Goal: Task Accomplishment & Management: Use online tool/utility

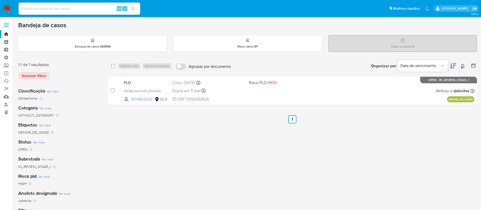
click at [66, 8] on input at bounding box center [80, 8] width 122 height 7
paste input "17961841"
type input "17961841"
click at [136, 7] on button "search-icon" at bounding box center [133, 8] width 10 height 7
click at [56, 8] on input at bounding box center [80, 8] width 122 height 7
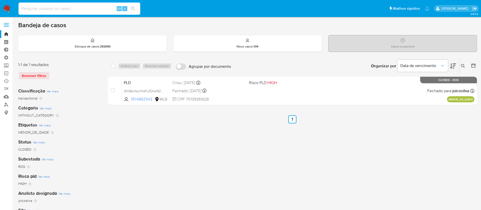
paste input "17961841"
type input "17961841"
click at [135, 6] on button "search-icon" at bounding box center [133, 8] width 10 height 7
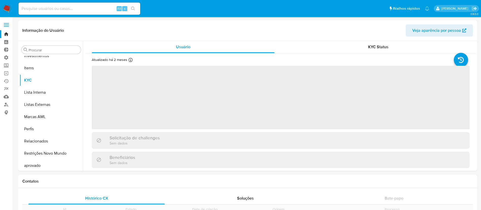
scroll to position [275, 0]
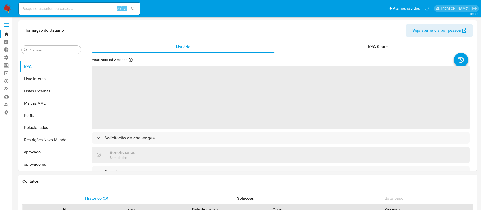
select select "10"
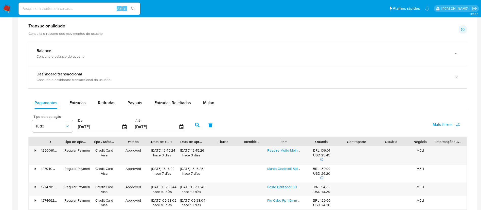
scroll to position [266, 0]
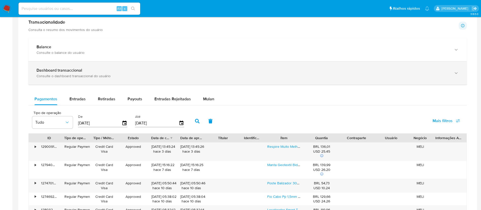
click at [149, 78] on div "Dashboard transaccional Consulte o dashboard transaccional do usuário" at bounding box center [247, 72] width 438 height 23
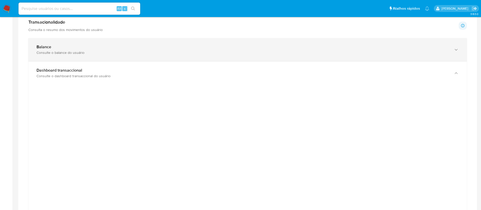
click at [71, 58] on div "Balance Consulte o balance do usuário" at bounding box center [247, 49] width 438 height 23
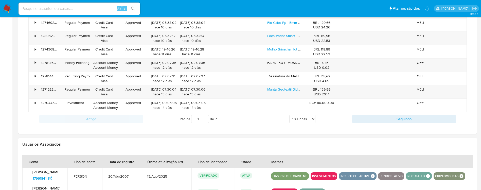
scroll to position [980, 0]
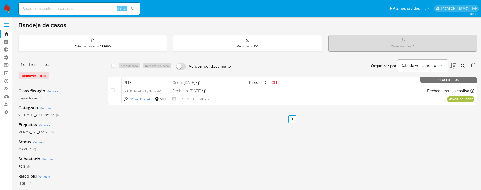
drag, startPoint x: 64, startPoint y: 13, endPoint x: 64, endPoint y: 11, distance: 2.8
click at [63, 13] on div "Alt s" at bounding box center [80, 9] width 122 height 12
click at [67, 7] on input at bounding box center [80, 8] width 122 height 7
paste input "17961841"
type input "17961841"
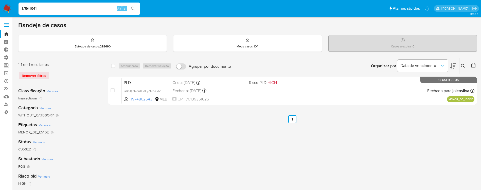
click at [138, 7] on button "search-icon" at bounding box center [133, 8] width 10 height 7
click at [136, 8] on button "search-icon" at bounding box center [133, 8] width 10 height 7
click at [132, 8] on icon "search-icon" at bounding box center [133, 9] width 4 height 4
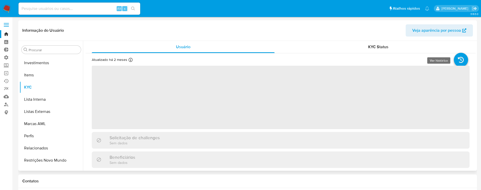
scroll to position [275, 0]
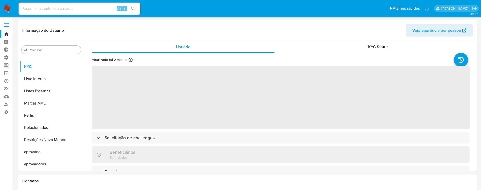
select select "10"
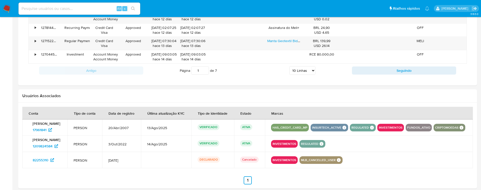
scroll to position [526, 0]
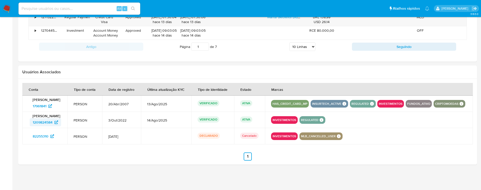
click at [35, 126] on span "1209824584" at bounding box center [43, 122] width 20 height 8
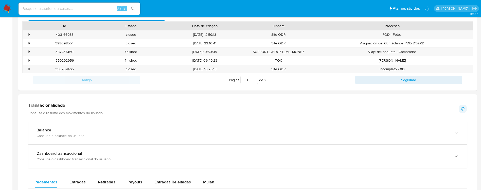
scroll to position [185, 0]
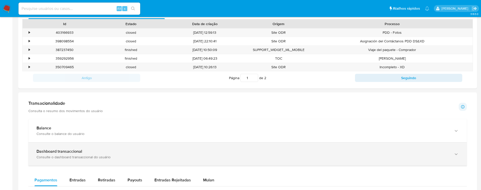
click at [58, 153] on b "Dashboard transaccional" at bounding box center [59, 151] width 46 height 6
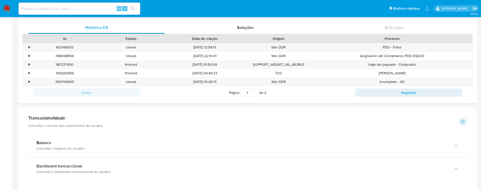
scroll to position [173, 0]
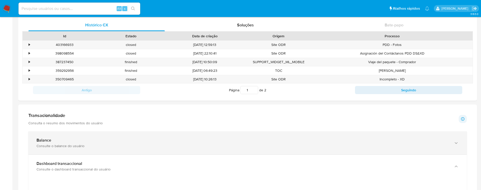
click at [365, 150] on div "Balance Consulte o balance do usuário" at bounding box center [247, 142] width 438 height 23
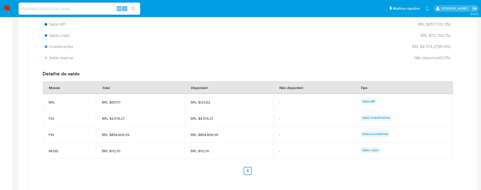
scroll to position [336, 0]
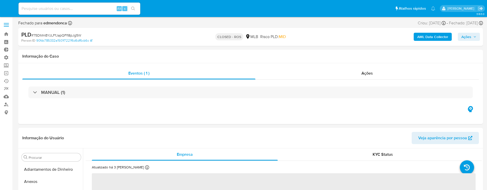
select select "10"
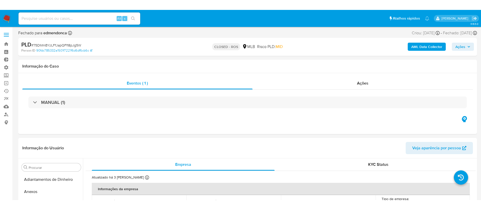
scroll to position [275, 0]
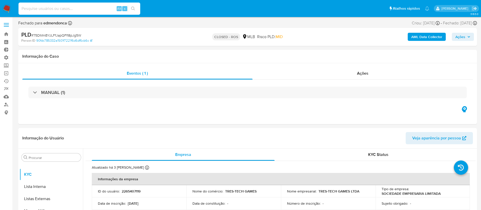
click at [101, 7] on input at bounding box center [80, 8] width 122 height 7
paste input "17961841"
type input "17961841"
click at [132, 9] on icon "search-icon" at bounding box center [133, 9] width 4 height 4
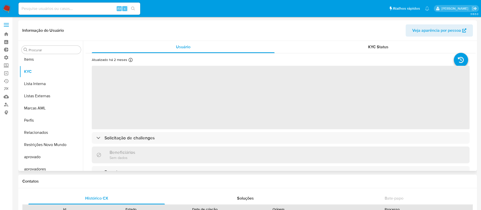
scroll to position [275, 0]
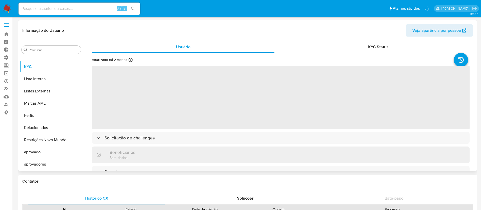
select select "10"
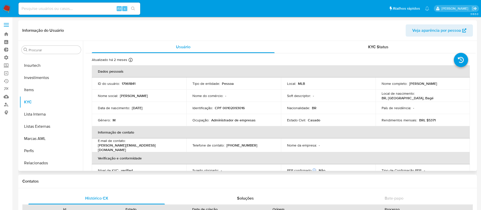
scroll to position [239, 0]
click at [50, 79] on button "Investimentos" at bounding box center [49, 78] width 59 height 12
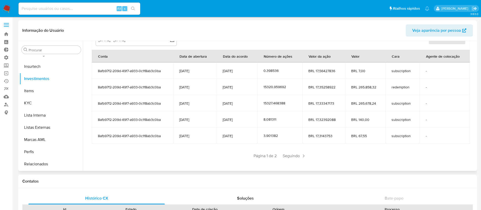
scroll to position [62, 0]
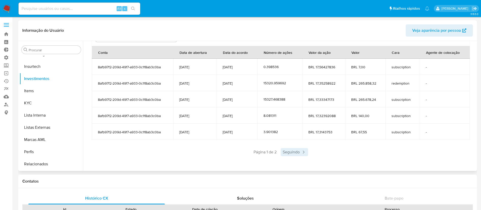
click at [302, 154] on icon at bounding box center [303, 151] width 5 height 5
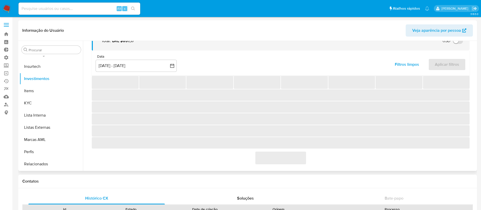
scroll to position [0, 0]
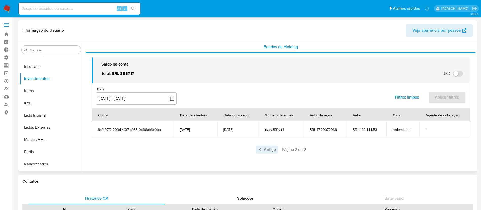
click at [259, 150] on icon at bounding box center [259, 149] width 5 height 5
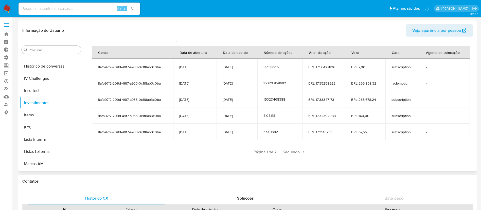
scroll to position [217, 0]
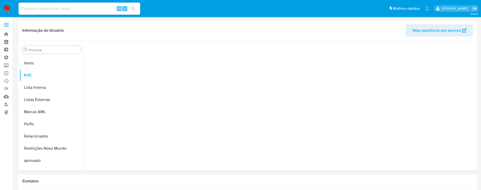
scroll to position [275, 0]
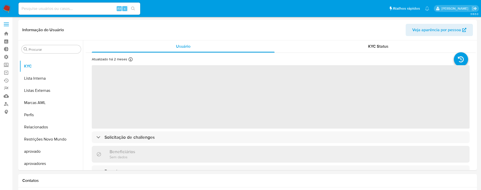
select select "10"
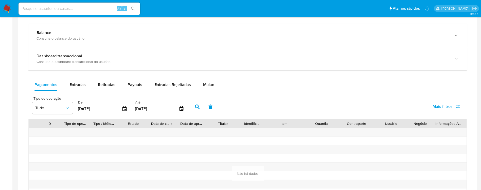
scroll to position [286, 0]
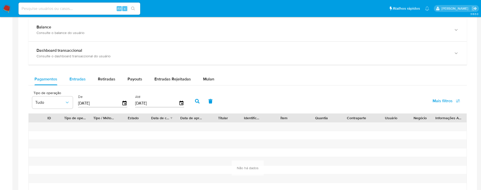
click at [90, 76] on button "Entradas" at bounding box center [77, 79] width 28 height 12
select select "10"
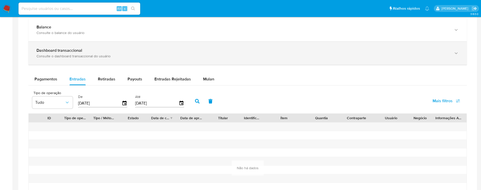
click at [83, 55] on div "Consulte o dashboard transaccional do usuário" at bounding box center [242, 56] width 412 height 5
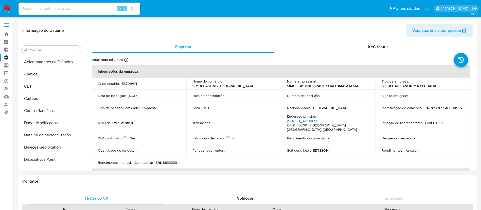
select select "10"
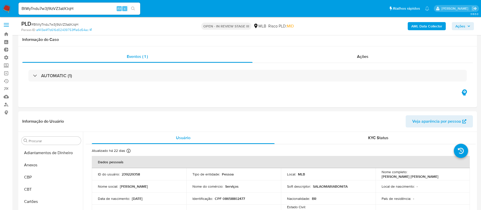
select select "10"
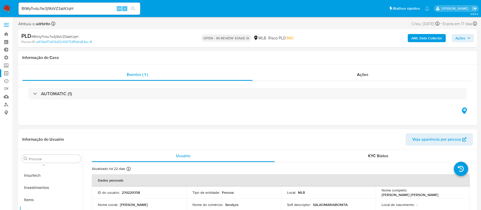
click at [5, 72] on link "Operações em massa" at bounding box center [30, 73] width 60 height 8
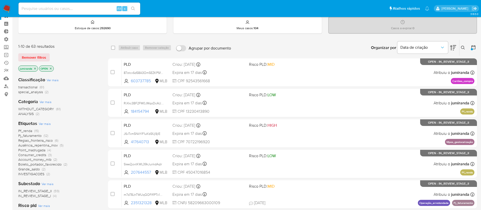
scroll to position [5, 0]
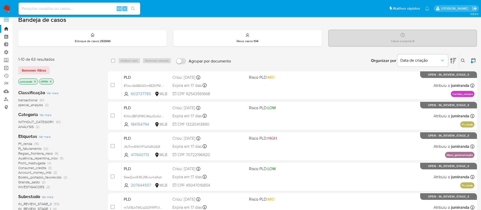
click at [7, 69] on link "Operações em massa" at bounding box center [30, 68] width 60 height 8
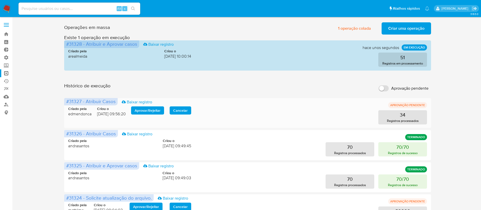
click at [155, 110] on span "Aprovar / Rejeitar" at bounding box center [148, 110] width 26 height 7
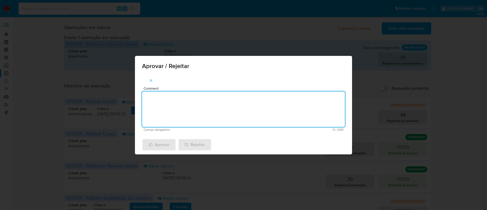
click at [202, 108] on textarea "Comment" at bounding box center [243, 108] width 203 height 35
type textarea "ok"
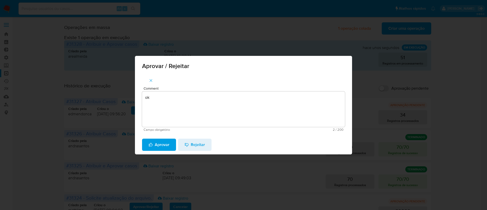
click at [156, 145] on span "Aprovar" at bounding box center [159, 144] width 21 height 11
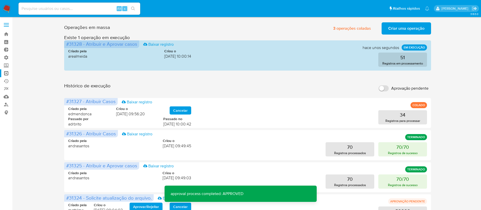
click at [405, 32] on span "Criar uma operação" at bounding box center [406, 28] width 36 height 11
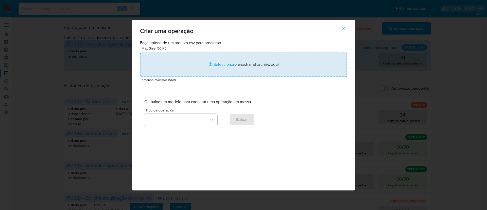
click at [223, 64] on input "file" at bounding box center [243, 64] width 207 height 24
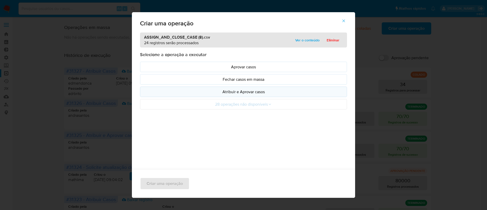
click at [249, 92] on p "Atribuir e Aprovar casos" at bounding box center [243, 92] width 198 height 6
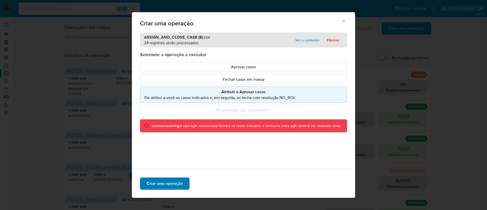
click at [160, 181] on span "Criar uma operação" at bounding box center [164, 183] width 36 height 11
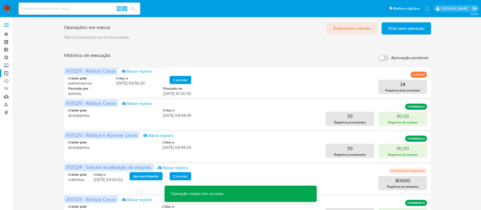
click at [355, 27] on span "3 operações coladas" at bounding box center [352, 28] width 38 height 11
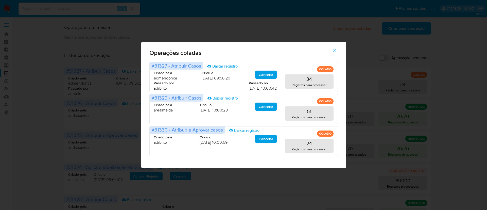
click at [336, 51] on icon "button" at bounding box center [334, 50] width 5 height 5
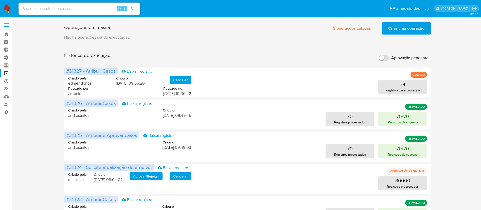
click at [397, 32] on span "Criar uma operação" at bounding box center [406, 28] width 36 height 11
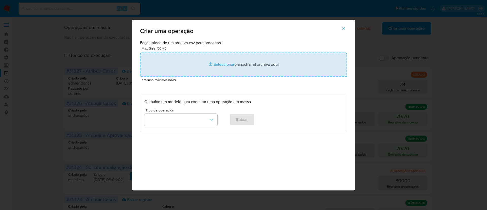
click at [222, 62] on input "file" at bounding box center [243, 64] width 207 height 24
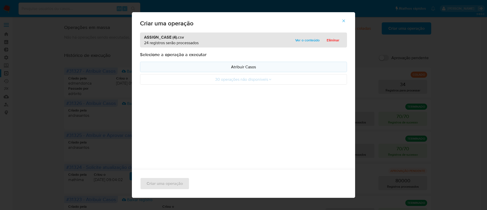
click at [239, 65] on p "Atribuir Casos" at bounding box center [243, 67] width 198 height 6
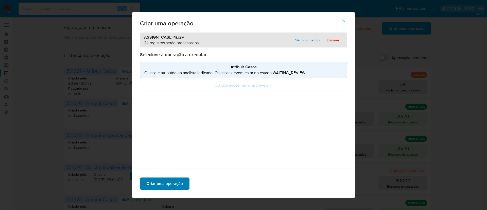
click at [163, 182] on span "Criar uma operação" at bounding box center [164, 183] width 36 height 11
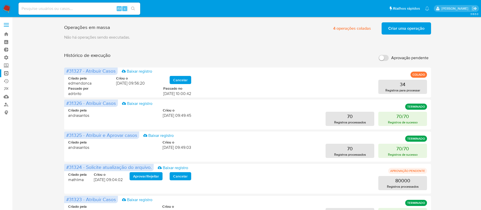
scroll to position [0, 0]
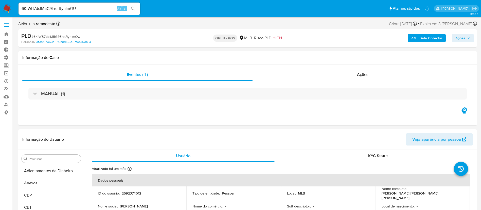
select select "10"
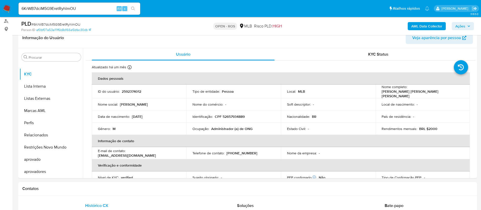
scroll to position [71, 0]
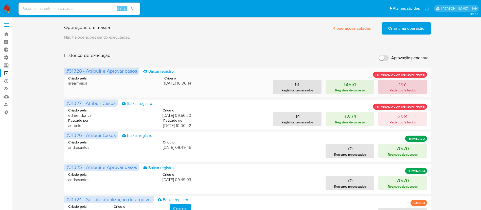
click at [385, 86] on button "1/51 Registros falhados" at bounding box center [402, 87] width 49 height 14
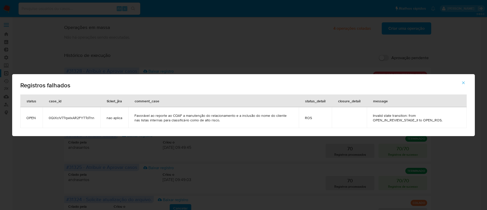
click at [462, 83] on icon "button" at bounding box center [463, 82] width 5 height 5
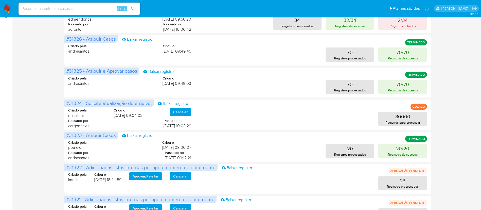
scroll to position [98, 0]
